Goal: Transaction & Acquisition: Book appointment/travel/reservation

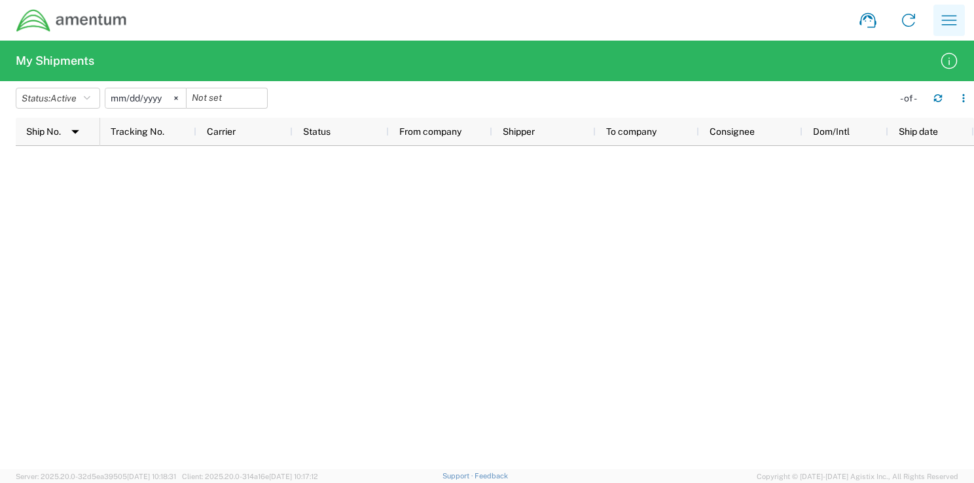
click at [949, 22] on icon "button" at bounding box center [949, 20] width 21 height 21
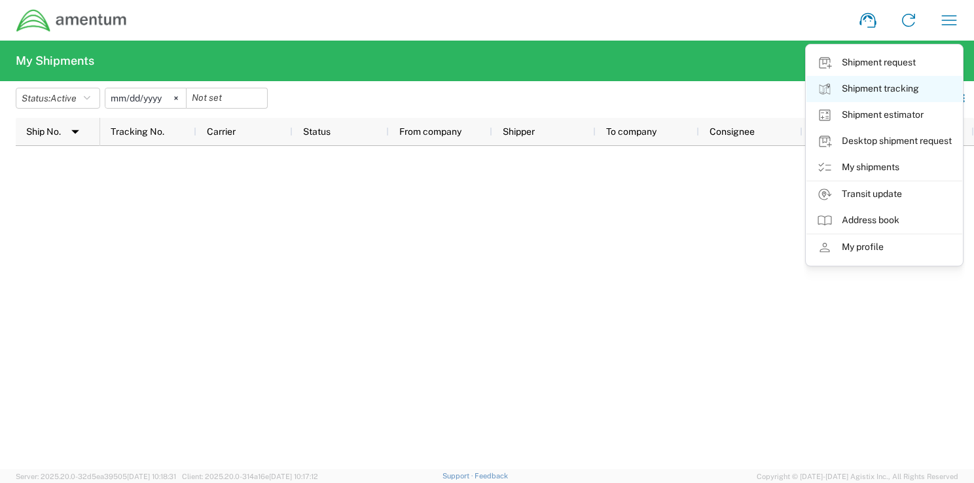
click at [887, 90] on link "Shipment tracking" at bounding box center [885, 89] width 156 height 26
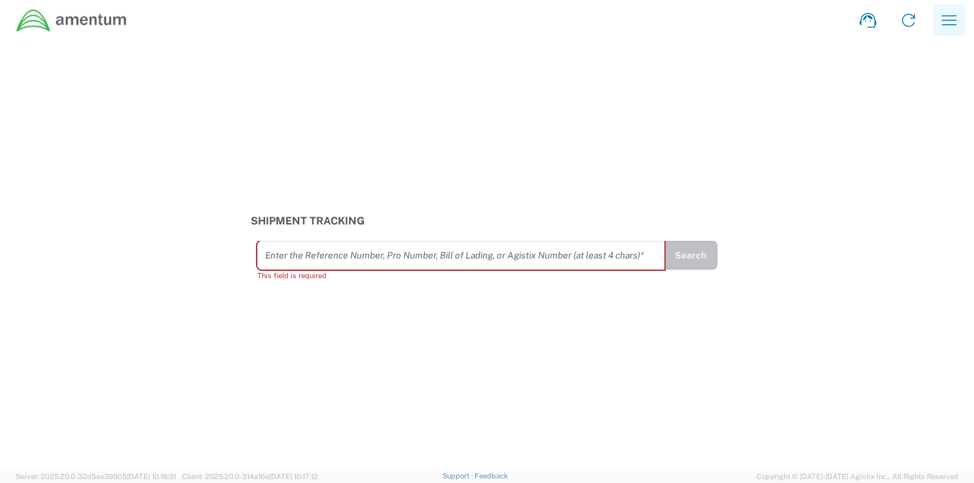
click at [951, 18] on icon "button" at bounding box center [949, 20] width 21 height 21
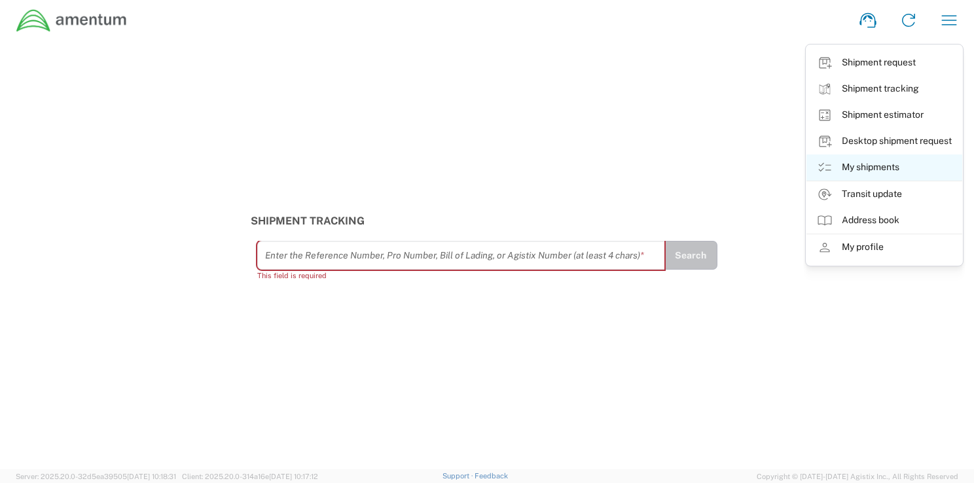
click at [877, 170] on link "My shipments" at bounding box center [885, 168] width 156 height 26
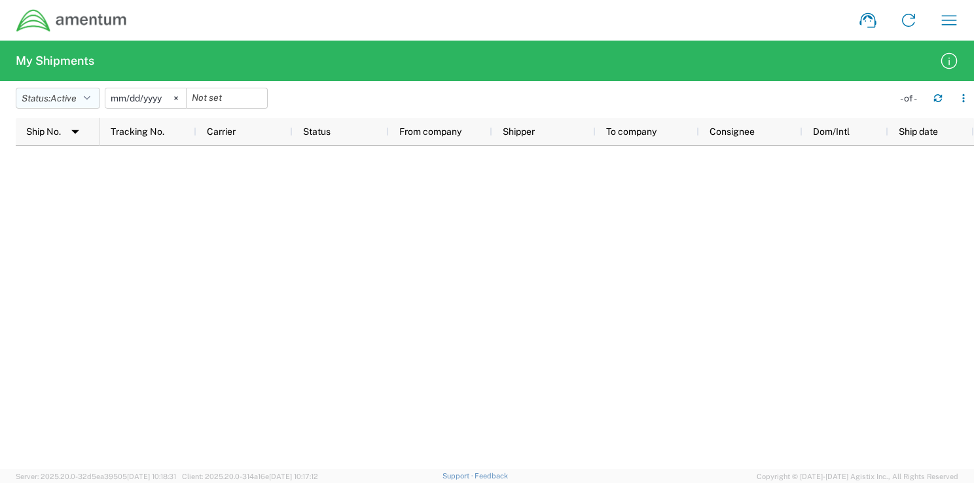
click at [90, 98] on icon "button" at bounding box center [87, 98] width 7 height 9
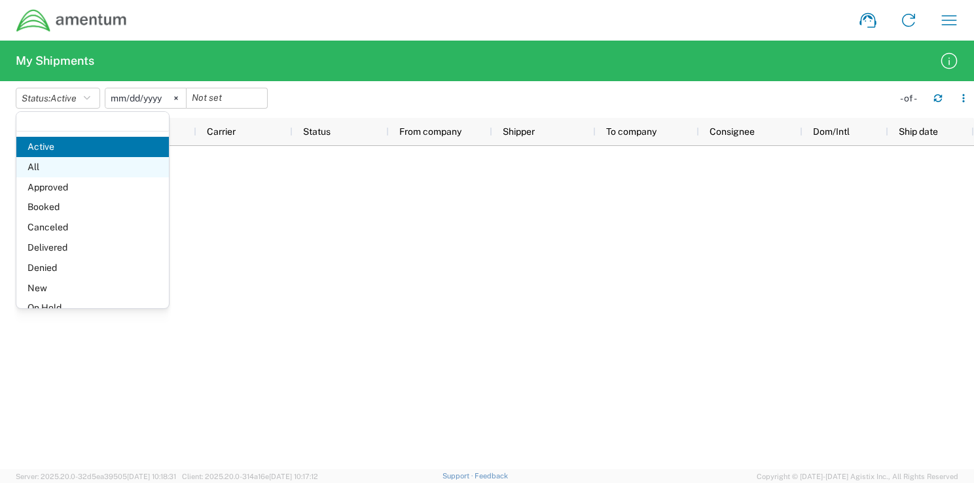
click at [63, 169] on span "All" at bounding box center [92, 167] width 153 height 20
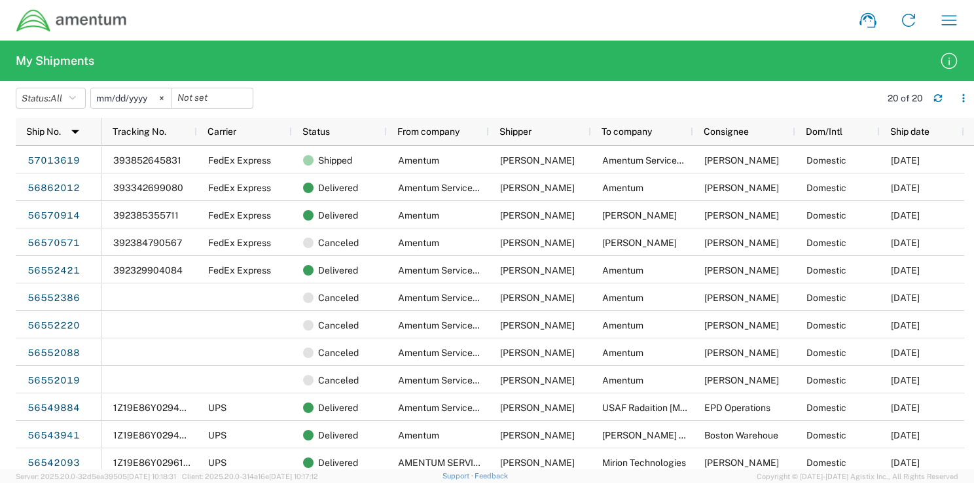
drag, startPoint x: 167, startPoint y: 98, endPoint x: 595, endPoint y: 31, distance: 432.7
click at [595, 31] on div "Shipment request Shipment tracking Shipment estimator Desktop shipment request …" at bounding box center [549, 20] width 842 height 31
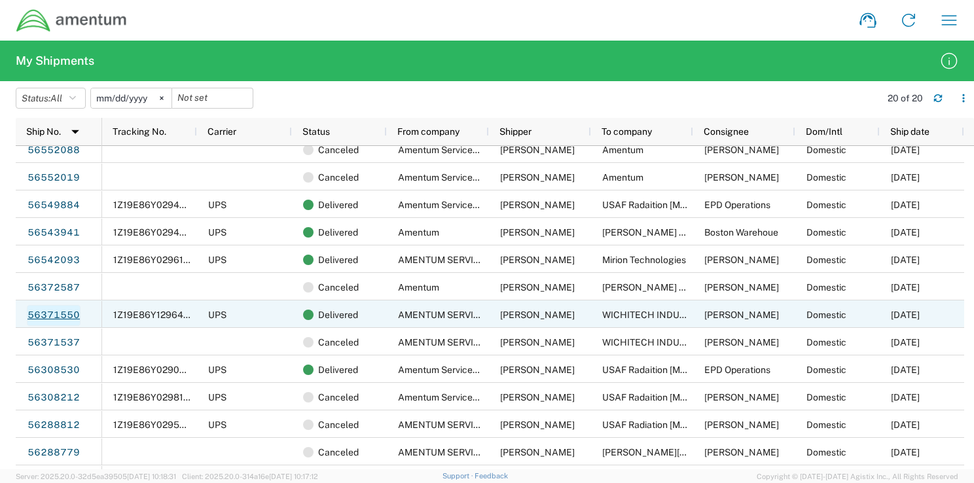
click at [79, 314] on link "56371550" at bounding box center [54, 315] width 54 height 21
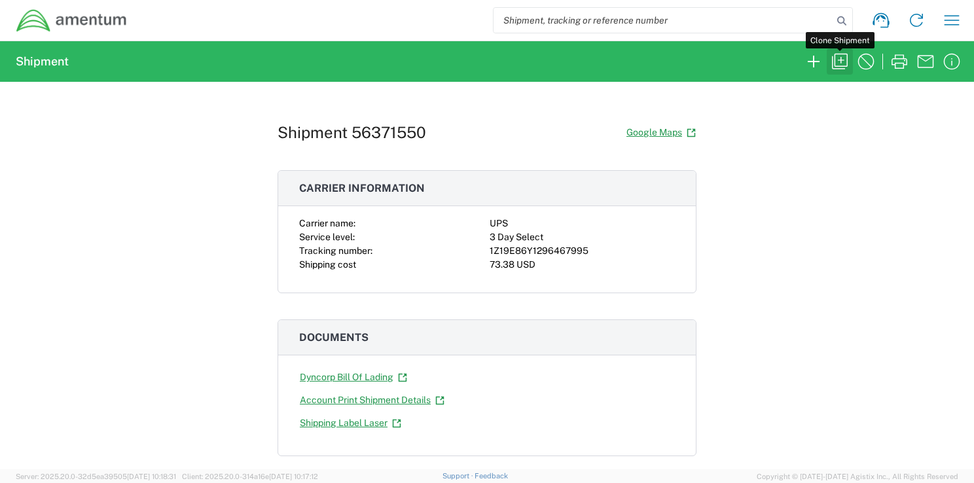
click at [834, 61] on icon "button" at bounding box center [840, 61] width 21 height 21
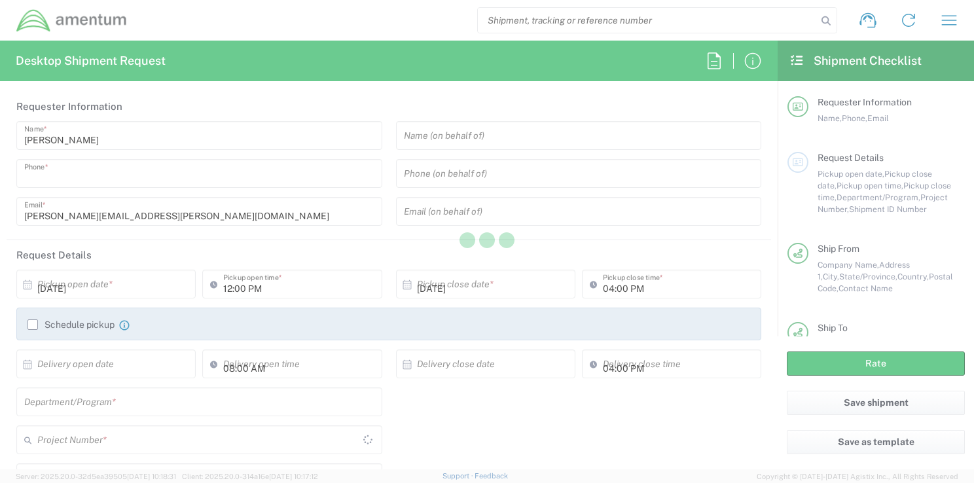
type input "3019816515"
type input "07:00 AM"
type input "6074.4.CR.4009.01.AQ.000"
type textarea "[PERSON_NAME][EMAIL_ADDRESS][PERSON_NAME][DOMAIN_NAME]"
type input "AMENTUM SERVICES INC."
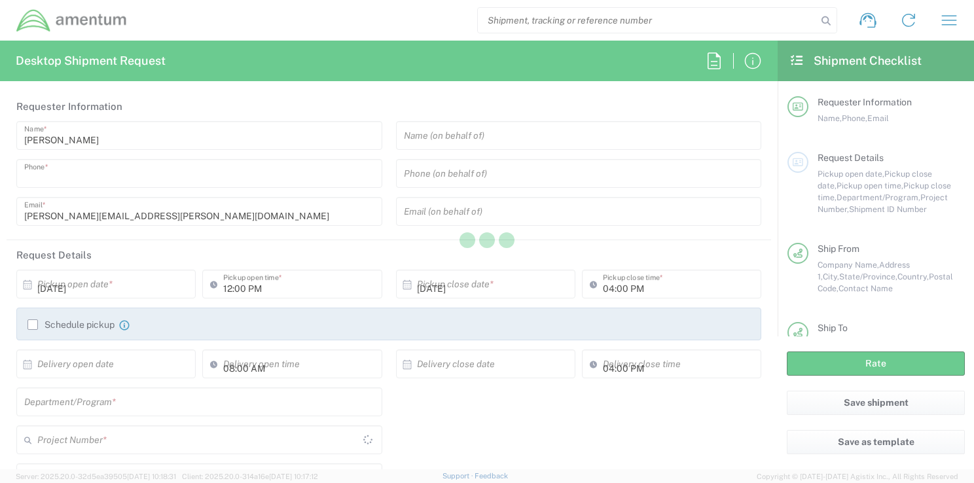
type input "[STREET_ADDRESS][PERSON_NAME]"
type input "Hanger 6"
type input "[PERSON_NAME][GEOGRAPHIC_DATA]"
type input "20762"
type input "[PERSON_NAME]"
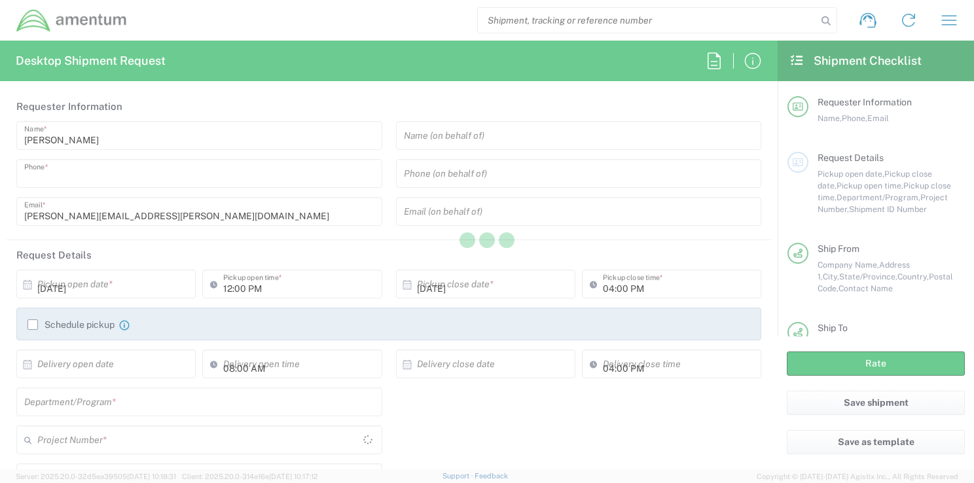
type input "3019816515"
type input "[PERSON_NAME][EMAIL_ADDRESS][PERSON_NAME][DOMAIN_NAME]"
type input "WICHITECH INDUSTRIES INC."
type input "[STREET_ADDRESS]"
type input "RANDALLSTOWN"
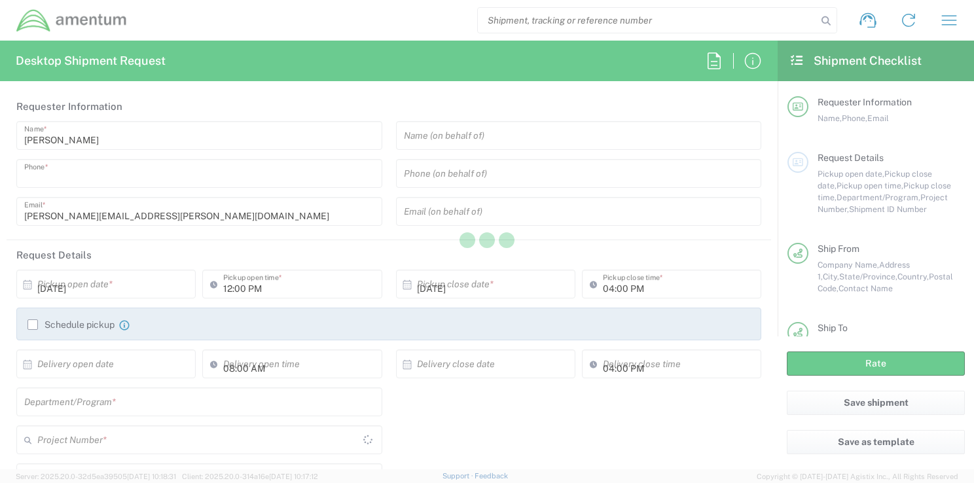
type input "21133"
type input "[PERSON_NAME]"
type input "[PHONE_NUMBER]"
type input "[EMAIL_ADDRESS][DOMAIN_NAME]"
type input "Business (General)"
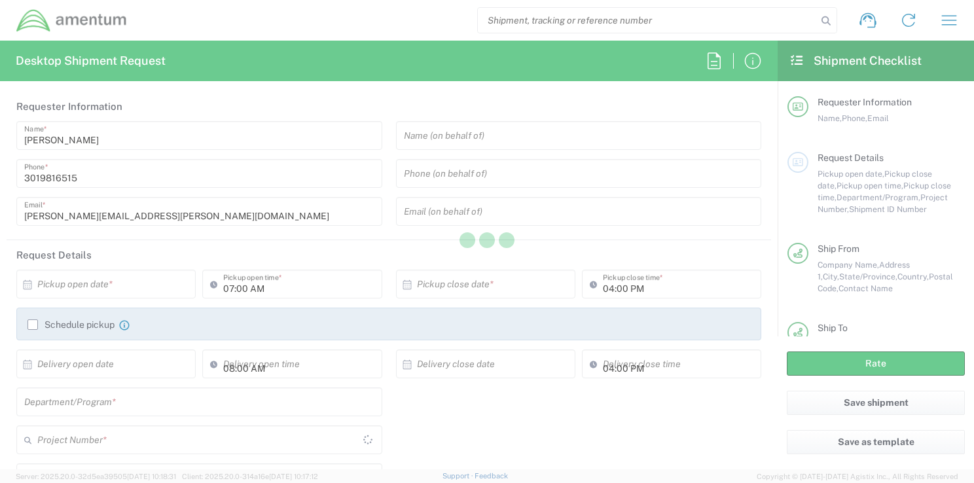
type input "Project Number"
type input "[US_STATE]"
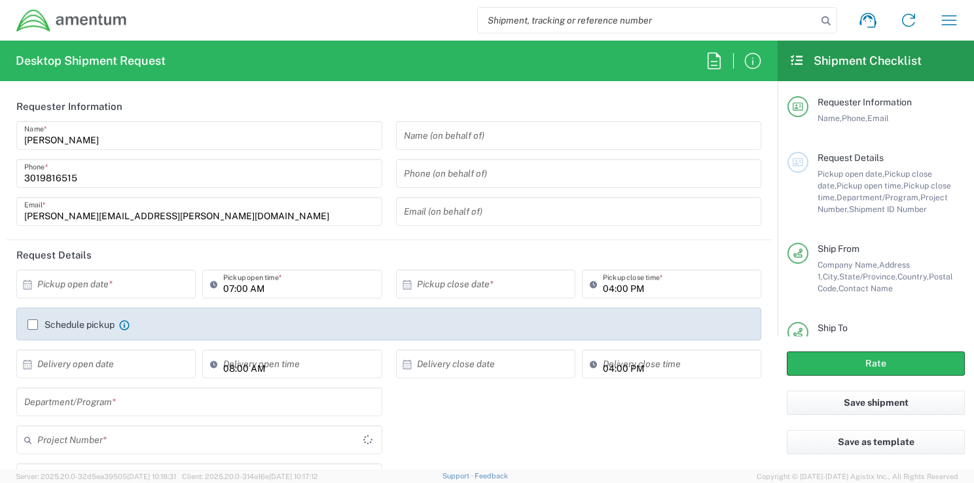
type input "[US_STATE]"
type input "Business (General)"
type input "[GEOGRAPHIC_DATA]"
type input "Your Packaging"
type input "[GEOGRAPHIC_DATA]"
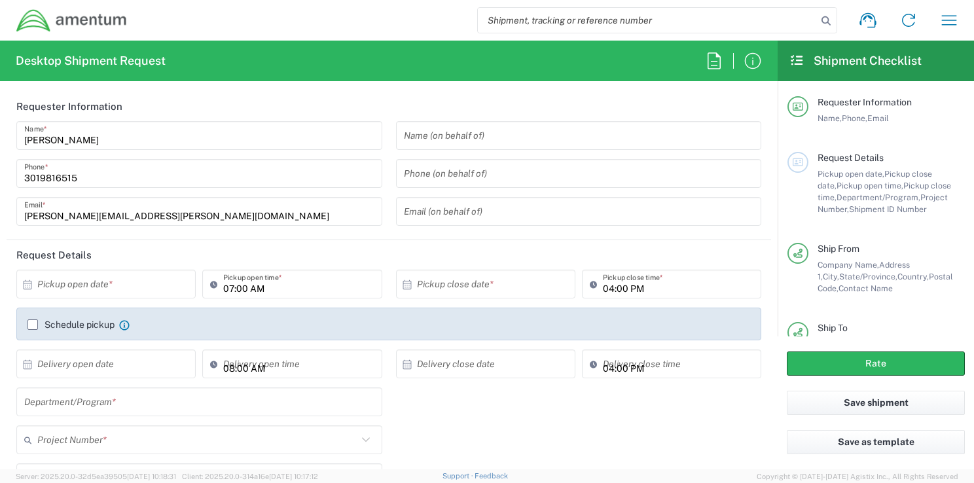
type input "AEA_ASD_Andrews AFB"
click at [875, 357] on button "Rate" at bounding box center [876, 364] width 178 height 24
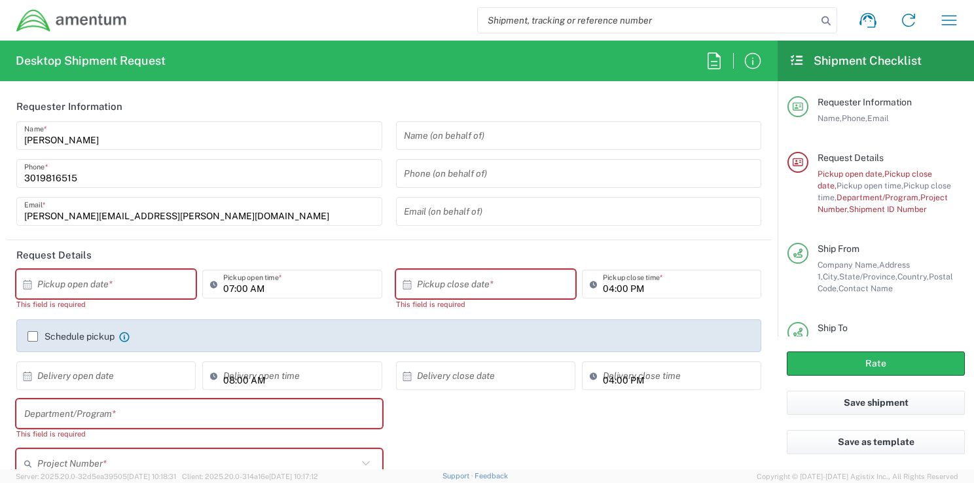
click at [135, 285] on input "text" at bounding box center [108, 284] width 143 height 23
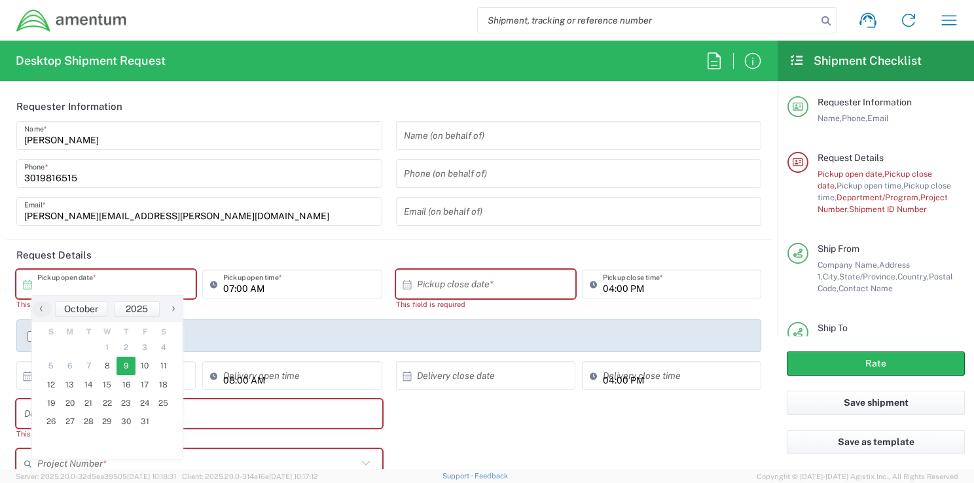
click at [130, 365] on span "9" at bounding box center [126, 366] width 19 height 18
type input "[DATE]"
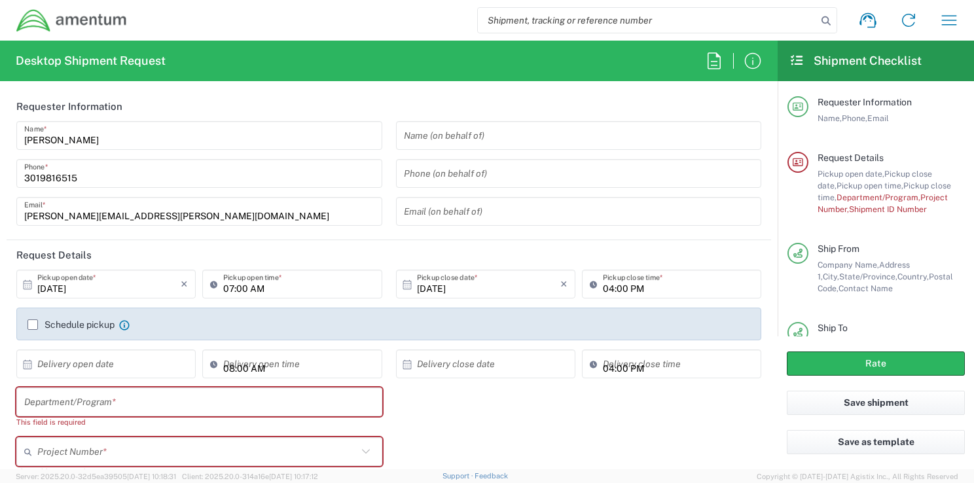
click at [143, 369] on input "text" at bounding box center [108, 364] width 143 height 23
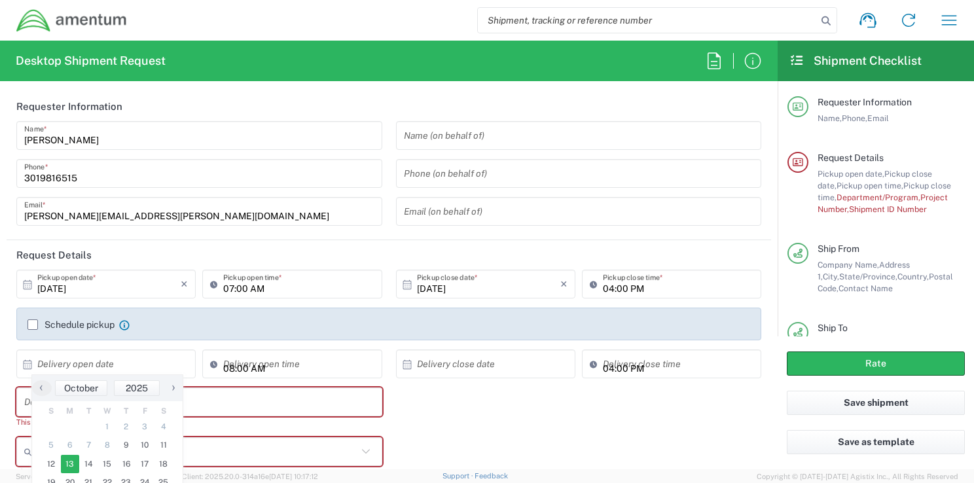
click at [71, 460] on span "13" at bounding box center [70, 464] width 19 height 18
type input "[DATE]"
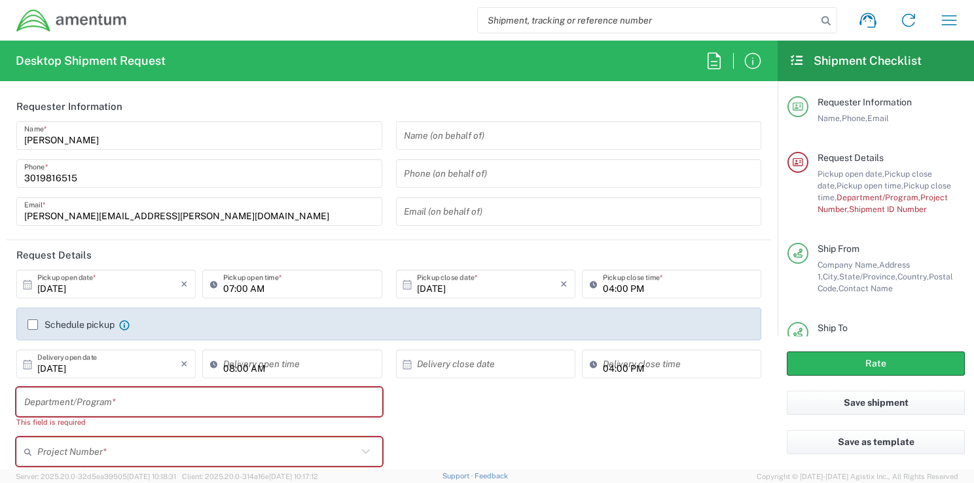
click at [39, 401] on input "text" at bounding box center [199, 402] width 350 height 23
type input "a"
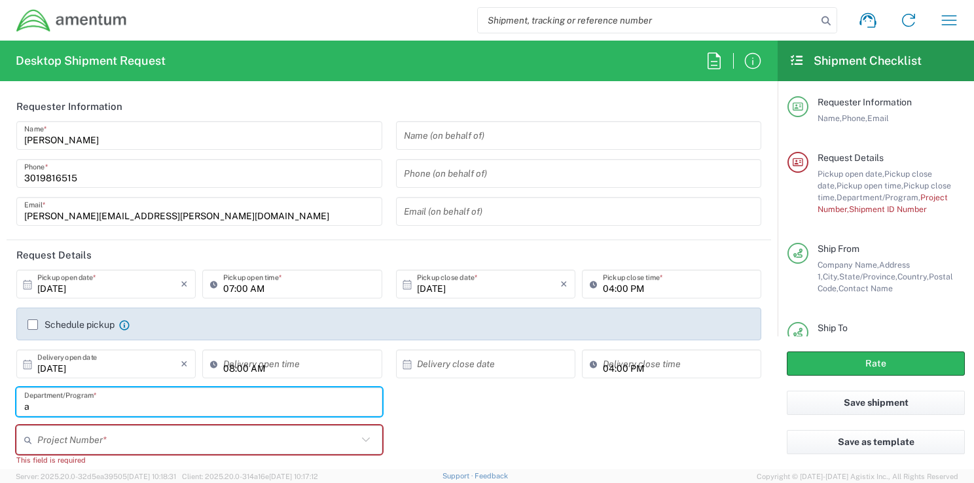
click at [39, 401] on input "a" at bounding box center [199, 402] width 350 height 23
type input "e"
type input "EAC / MDM"
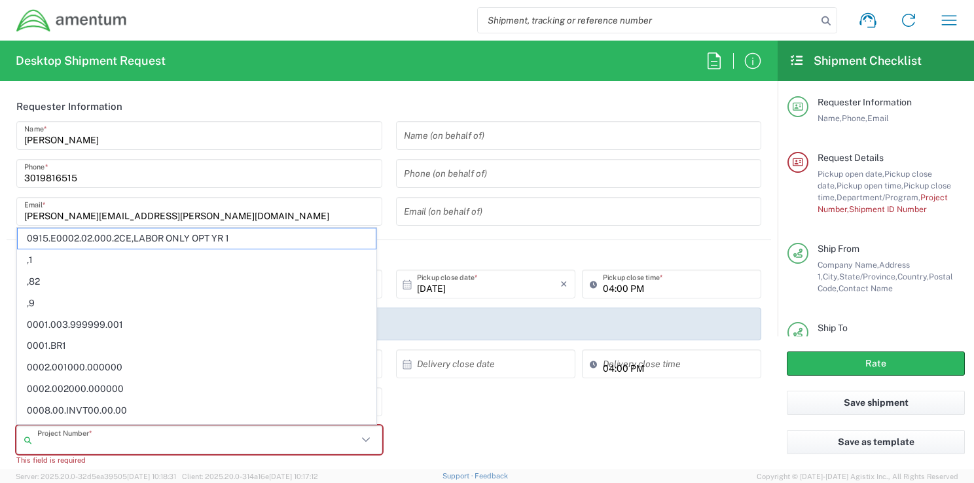
click at [47, 449] on input "text" at bounding box center [197, 440] width 320 height 23
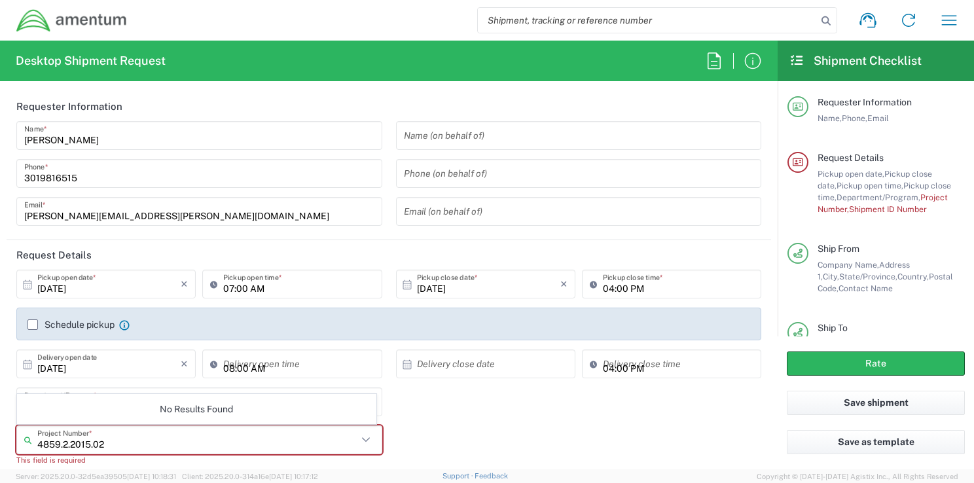
click at [69, 446] on input "4859.2.2015.02" at bounding box center [197, 440] width 320 height 23
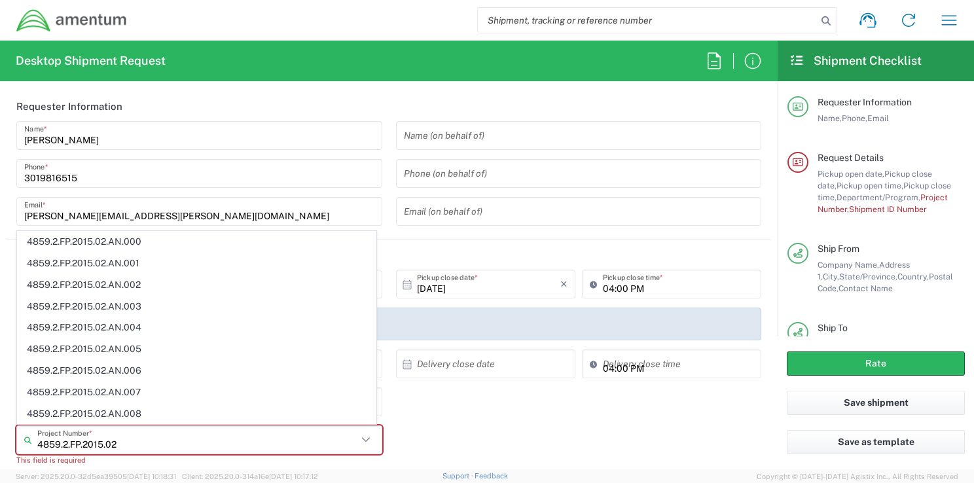
click at [116, 444] on input "4859.2.FP.2015.02" at bounding box center [197, 440] width 320 height 23
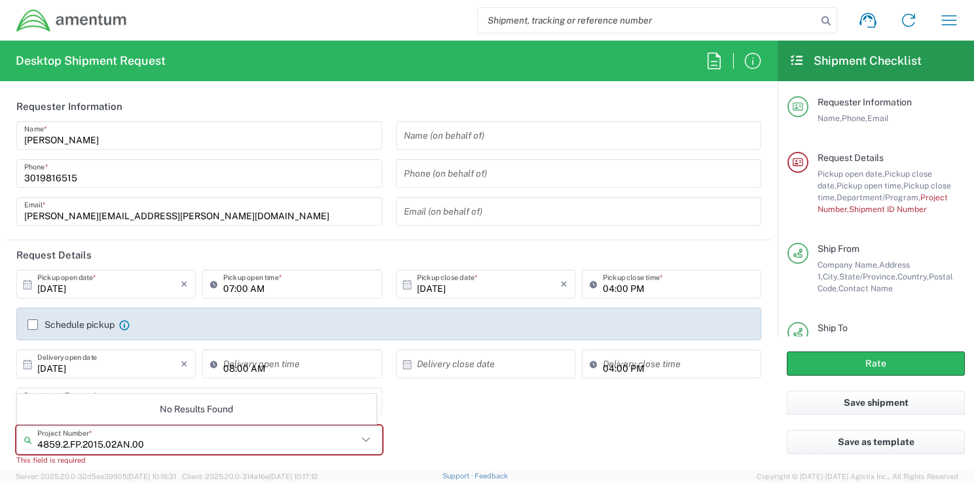
click at [131, 444] on input "4859.2.FP.2015.02AN.00" at bounding box center [197, 440] width 320 height 23
click at [119, 444] on input "4859.2.FP.2015.02AP.00" at bounding box center [197, 440] width 320 height 23
click at [153, 441] on input "4859.2.FP.2015.02.AP.00" at bounding box center [197, 440] width 320 height 23
type input "4859.2.FP.2015.02.AP.002"
click at [516, 422] on div "EAC / MDM Department/Program *" at bounding box center [389, 407] width 759 height 38
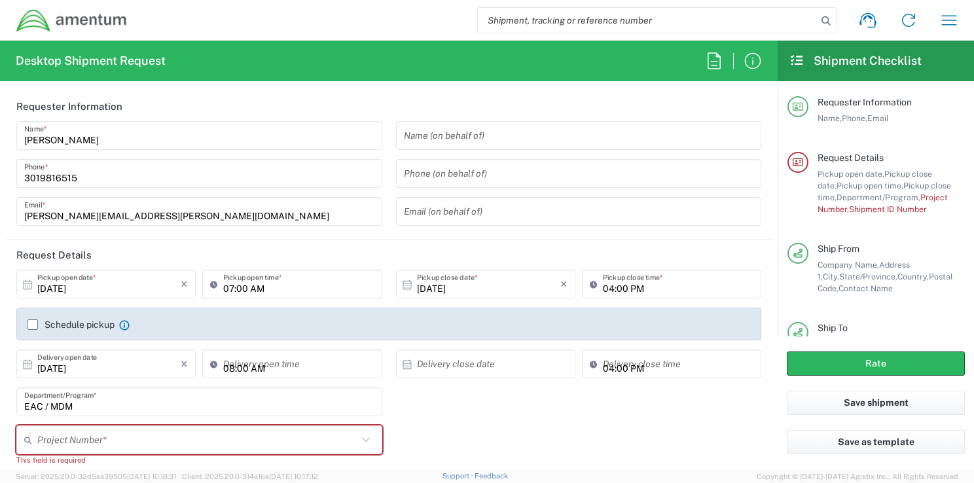
click at [361, 437] on icon at bounding box center [365, 439] width 17 height 17
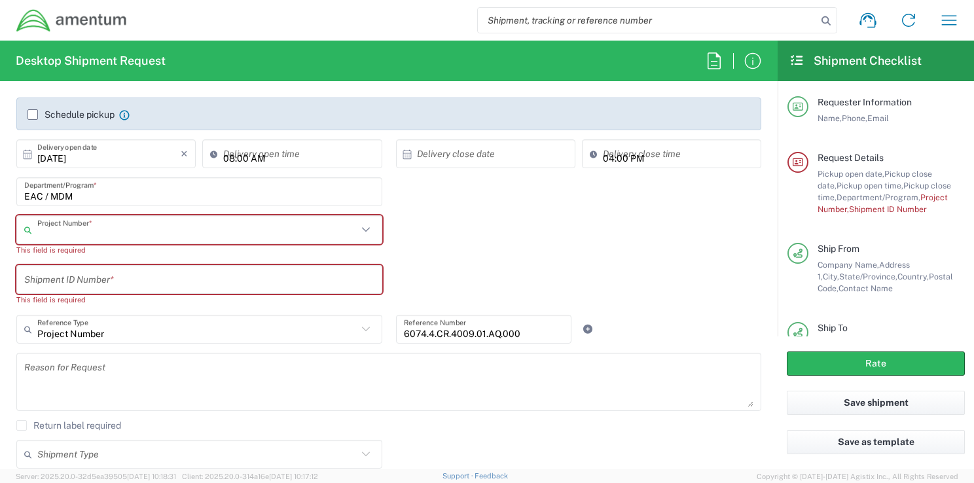
scroll to position [189, 0]
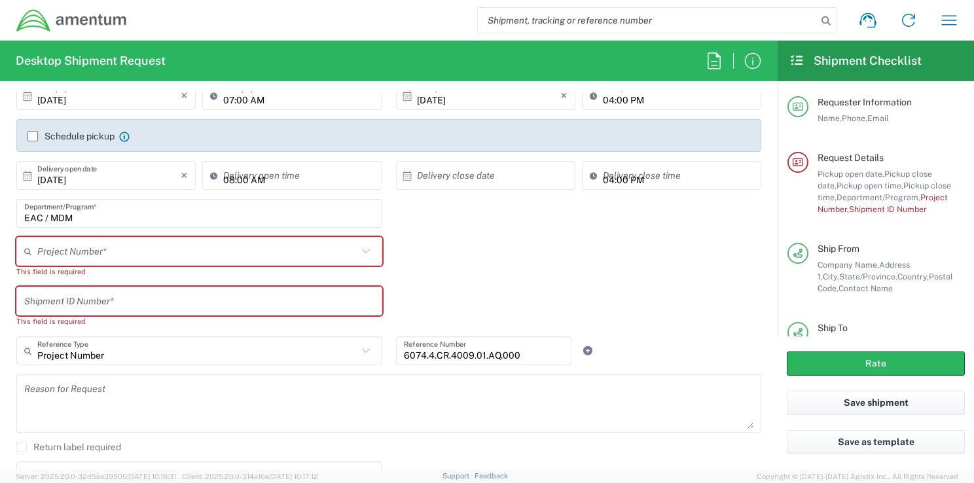
click at [35, 253] on icon at bounding box center [30, 251] width 13 height 21
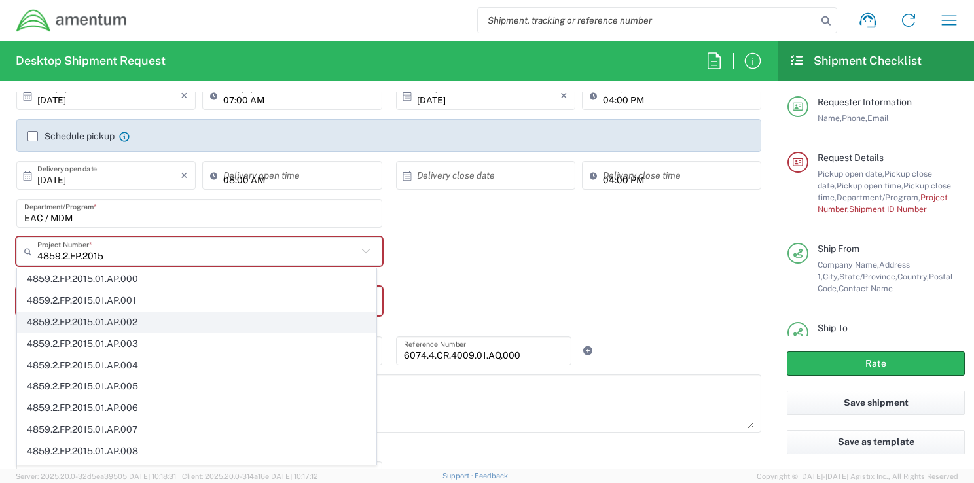
click at [100, 319] on span "4859.2.FP.2015.01.AP.002" at bounding box center [197, 322] width 358 height 20
type input "4859.2.FP.2015.01.AP.002"
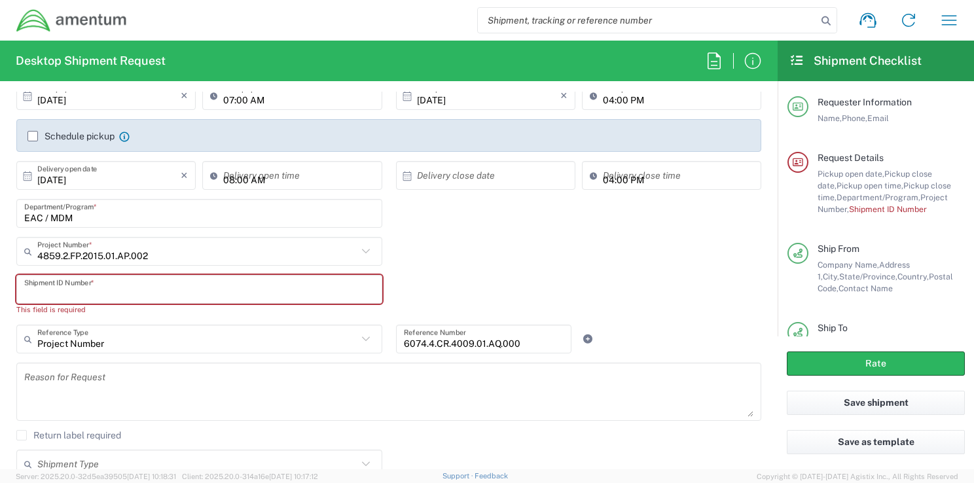
click at [41, 295] on input "text" at bounding box center [199, 289] width 350 height 23
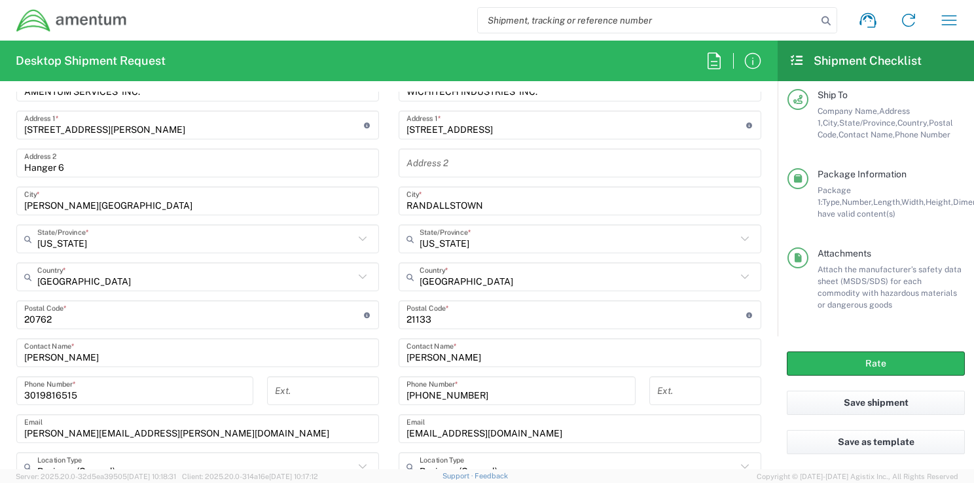
scroll to position [1042, 0]
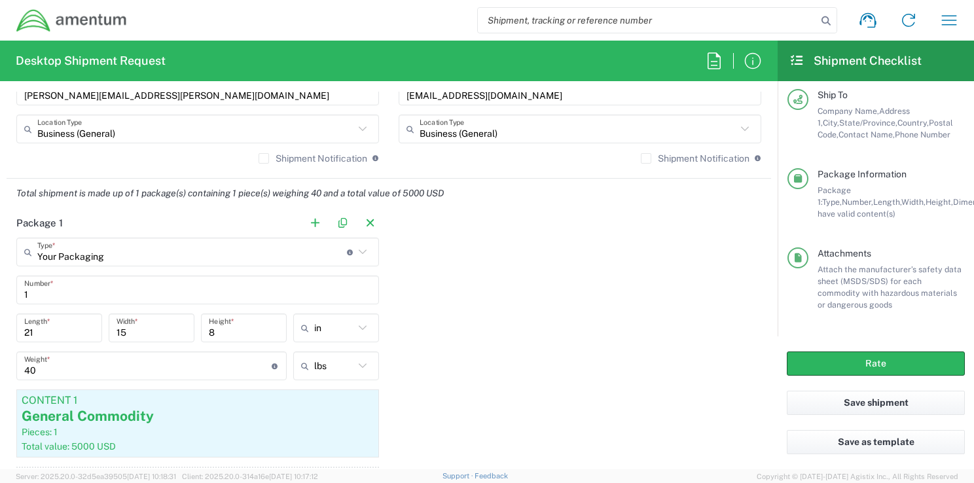
type input "1714"
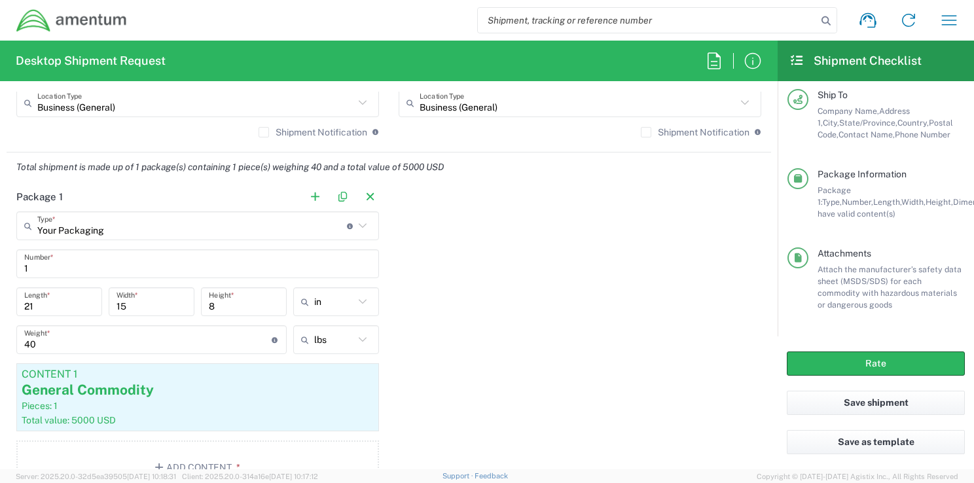
scroll to position [1065, 0]
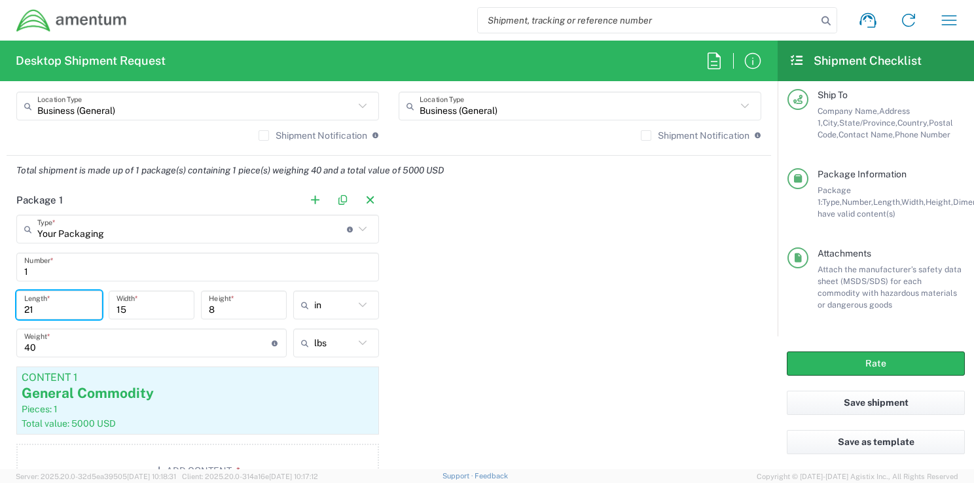
click at [45, 308] on input "21" at bounding box center [59, 305] width 70 height 23
type input "27"
click at [137, 302] on input "15" at bounding box center [152, 305] width 70 height 23
type input "1"
type input "21"
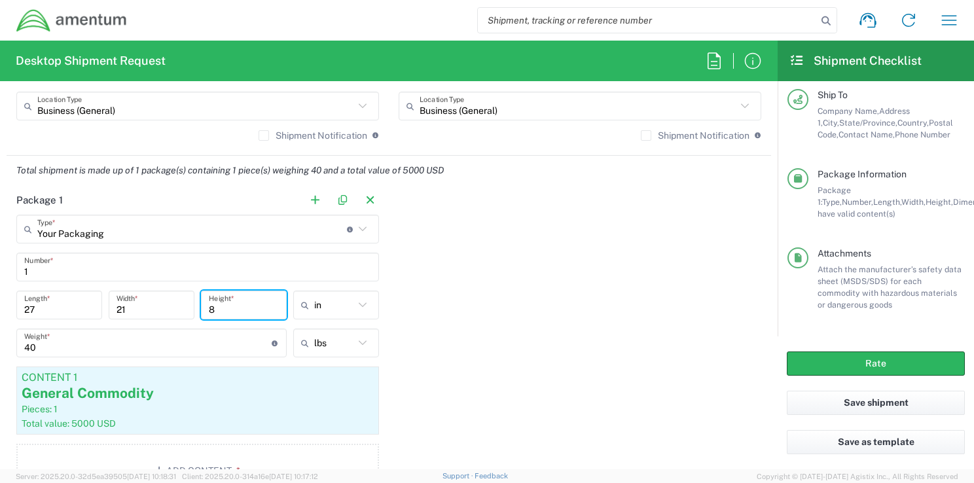
click at [229, 312] on input "8" at bounding box center [244, 305] width 70 height 23
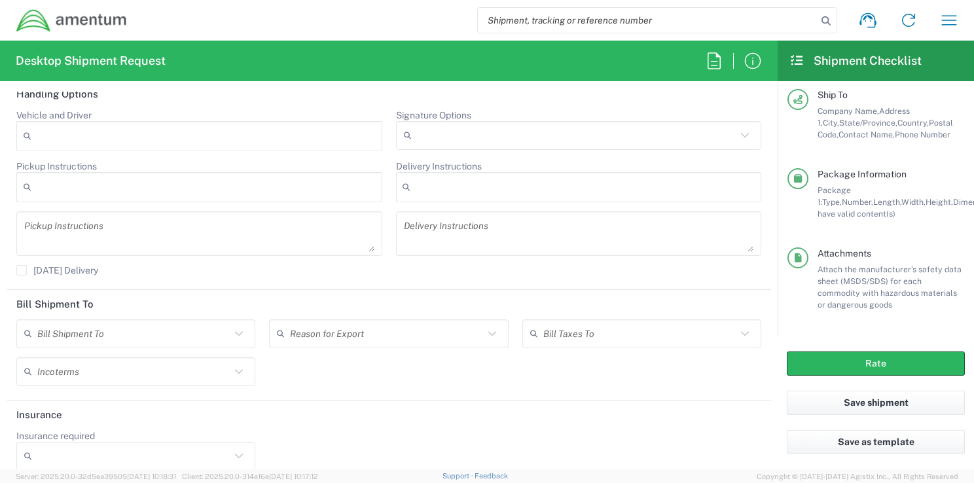
scroll to position [1692, 0]
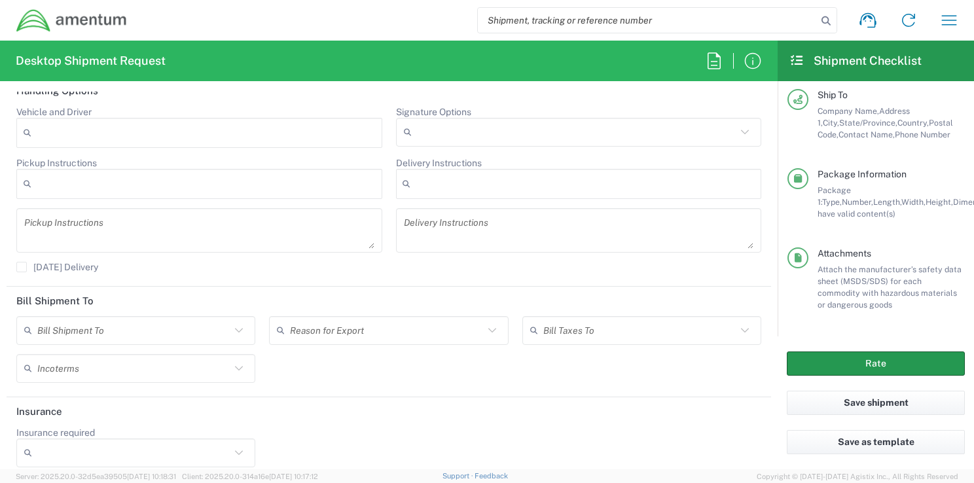
type input "15"
click at [835, 365] on button "Rate" at bounding box center [876, 364] width 178 height 24
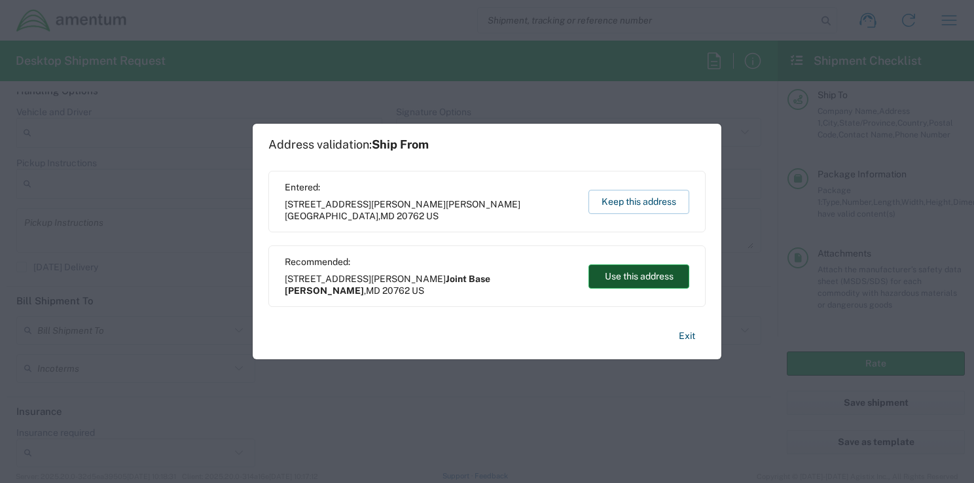
click at [656, 276] on button "Use this address" at bounding box center [639, 277] width 101 height 24
type input "Joint Base [PERSON_NAME]"
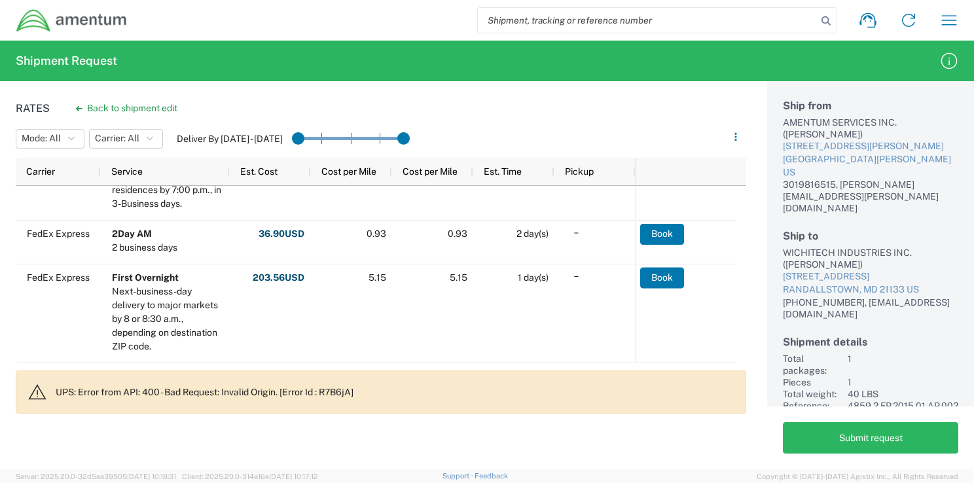
scroll to position [311, 0]
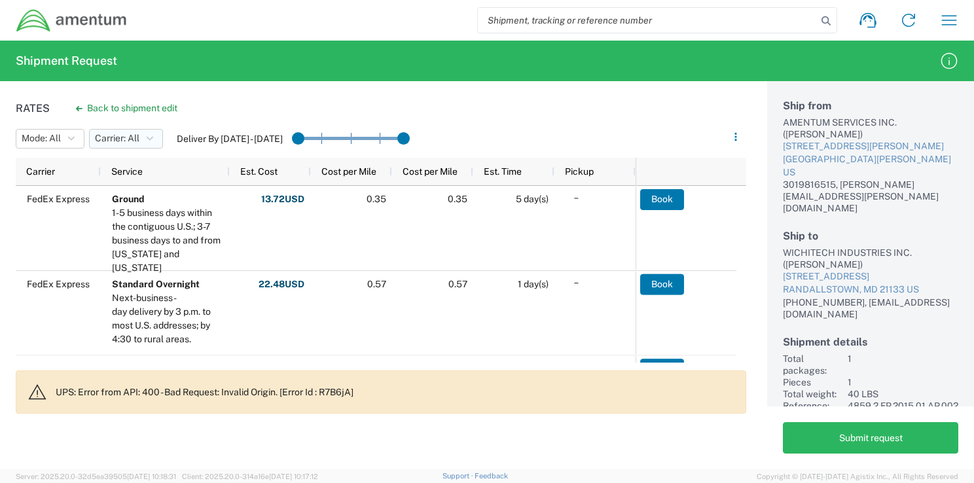
click at [155, 136] on button "Carrier: All" at bounding box center [126, 139] width 74 height 20
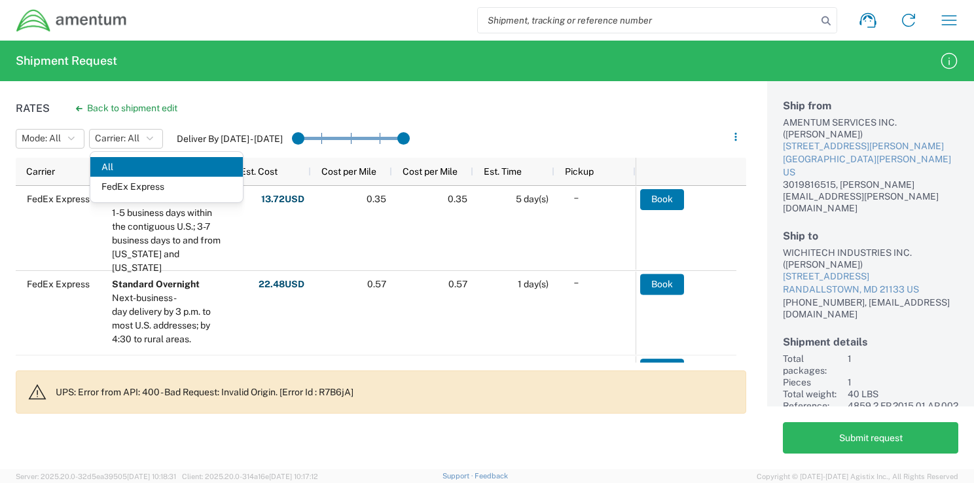
click at [265, 104] on div "Rates Back to shipment edit Mode: All All SMAL Carrier: All All FedEx Express D…" at bounding box center [373, 275] width 746 height 388
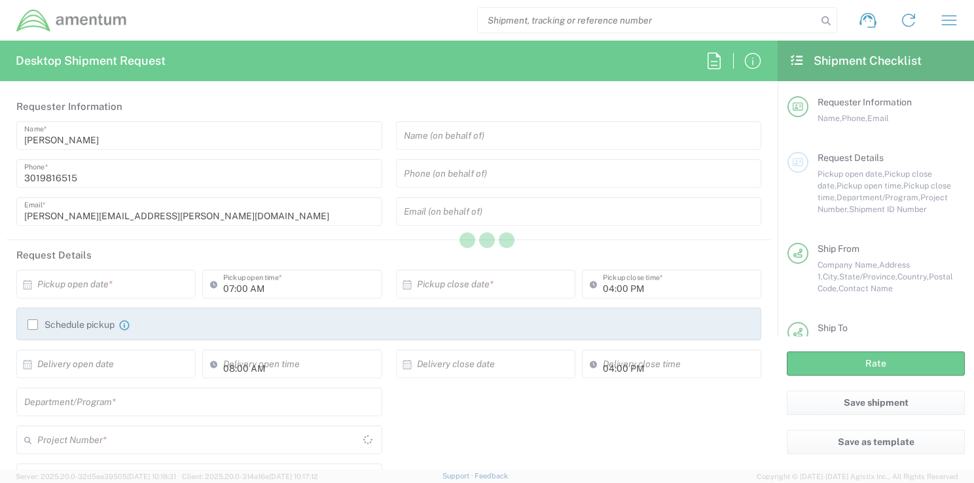
type input "[US_STATE]"
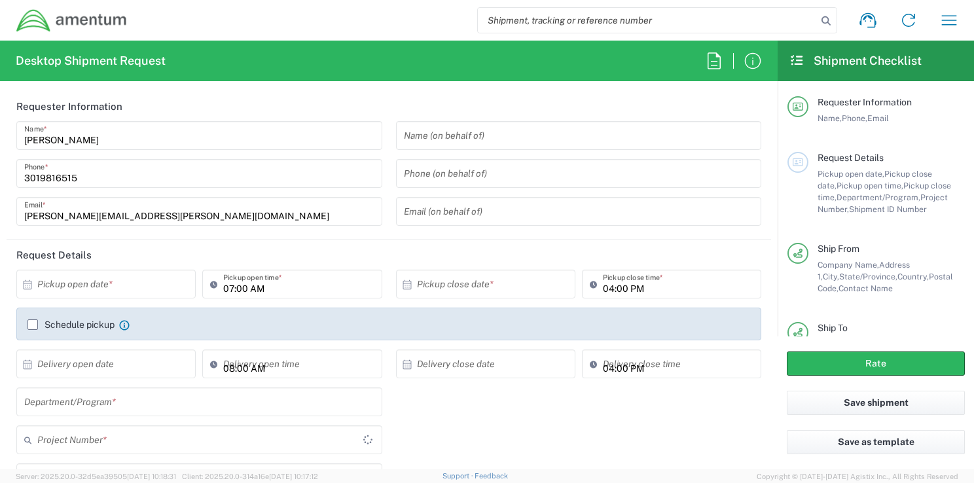
type input "Your Packaging"
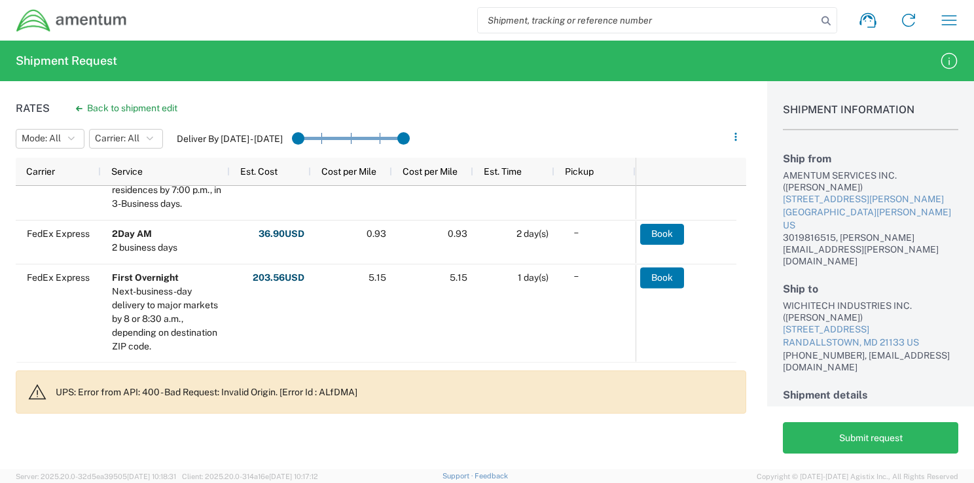
scroll to position [352, 0]
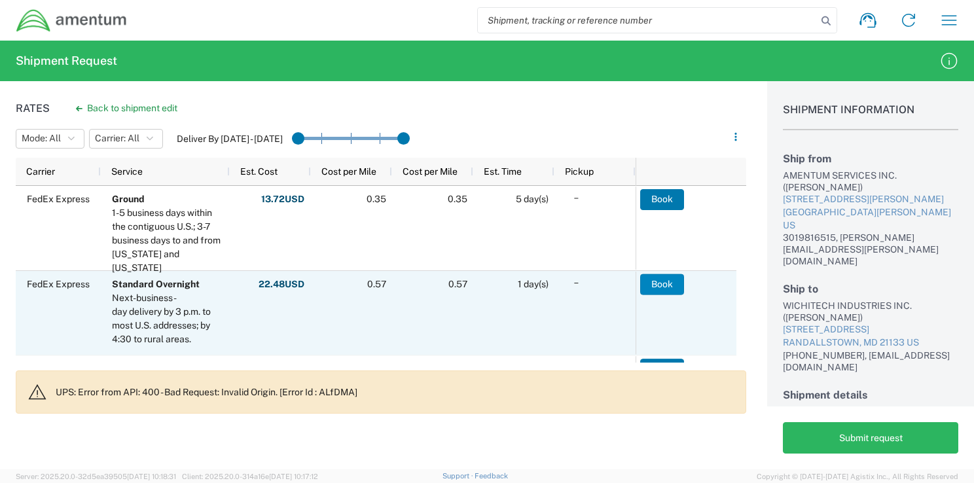
click at [661, 282] on button "Book" at bounding box center [662, 284] width 44 height 21
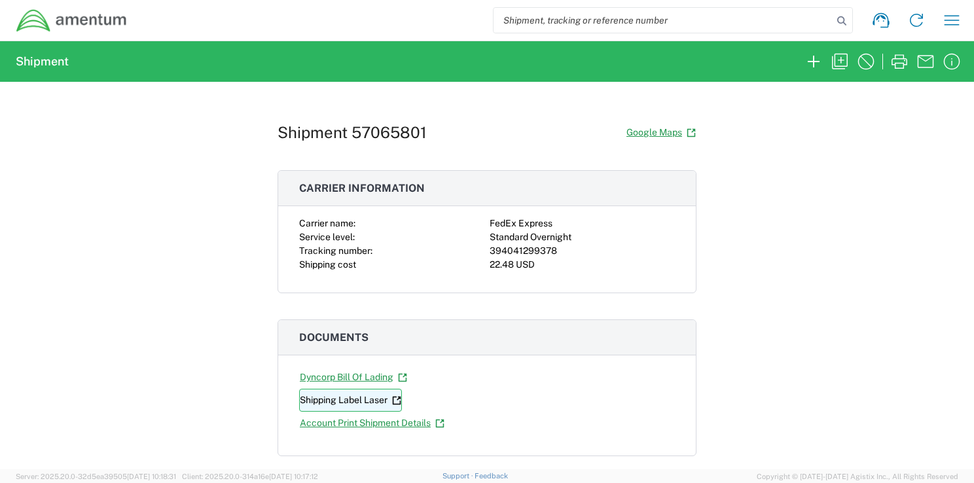
click at [314, 398] on link "Shipping Label Laser" at bounding box center [350, 400] width 103 height 23
